Goal: Find specific page/section: Find specific page/section

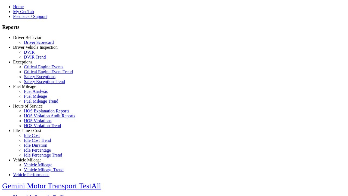
click at [31, 133] on link "Idle Time / Cost" at bounding box center [27, 130] width 28 height 5
click at [35, 142] on link "Idle Cost Trend" at bounding box center [37, 140] width 27 height 5
type input "*********"
